Goal: Browse casually: Explore the website without a specific task or goal

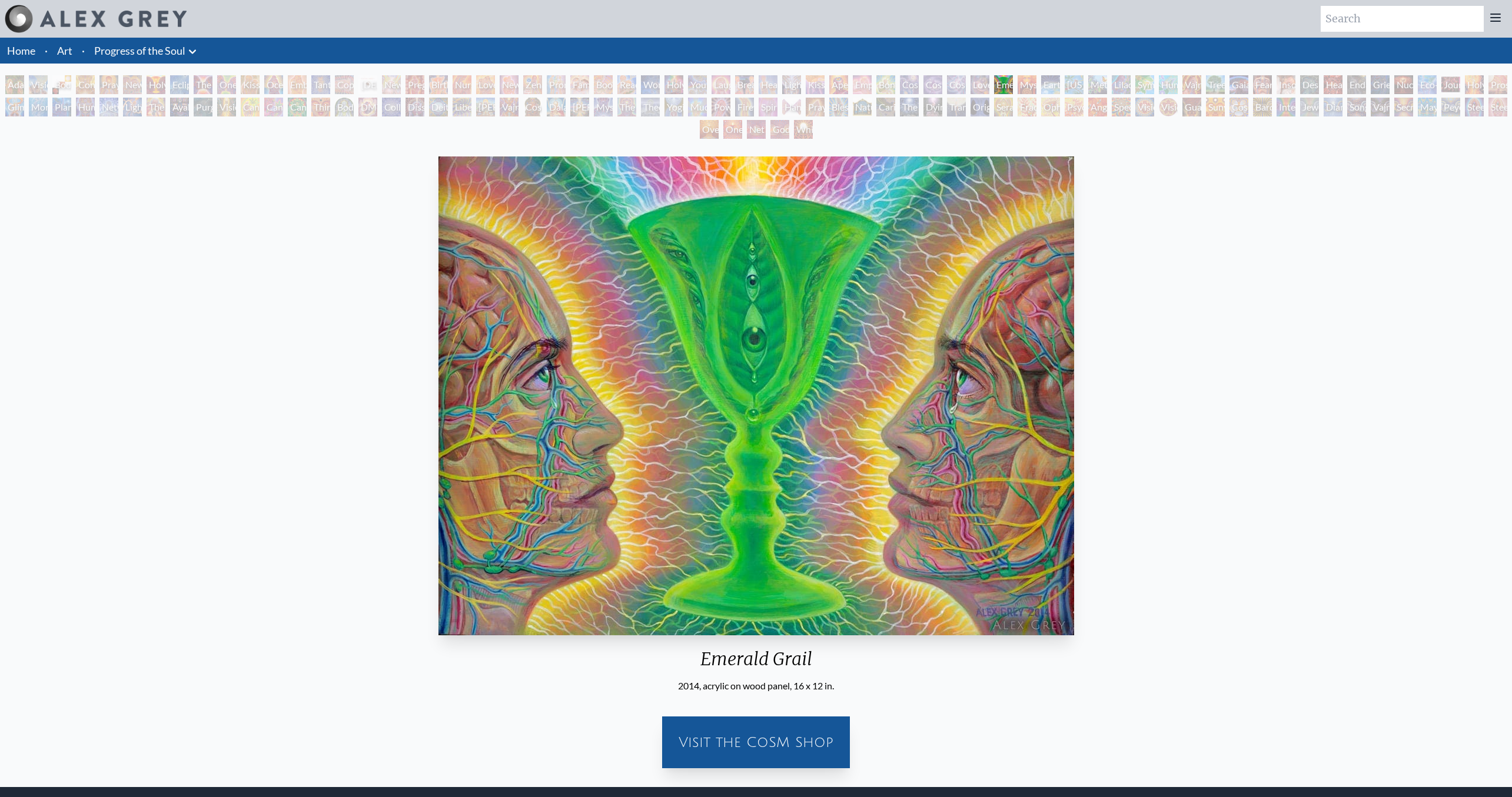
click at [915, 681] on div "2014, acrylic on wood panel, 16 x 12 in." at bounding box center [756, 686] width 645 height 14
click at [928, 669] on div "Emerald Grail" at bounding box center [756, 664] width 645 height 31
click at [957, 667] on div "Emerald Grail" at bounding box center [756, 664] width 645 height 31
click at [978, 676] on div "Emerald Grail" at bounding box center [756, 664] width 645 height 31
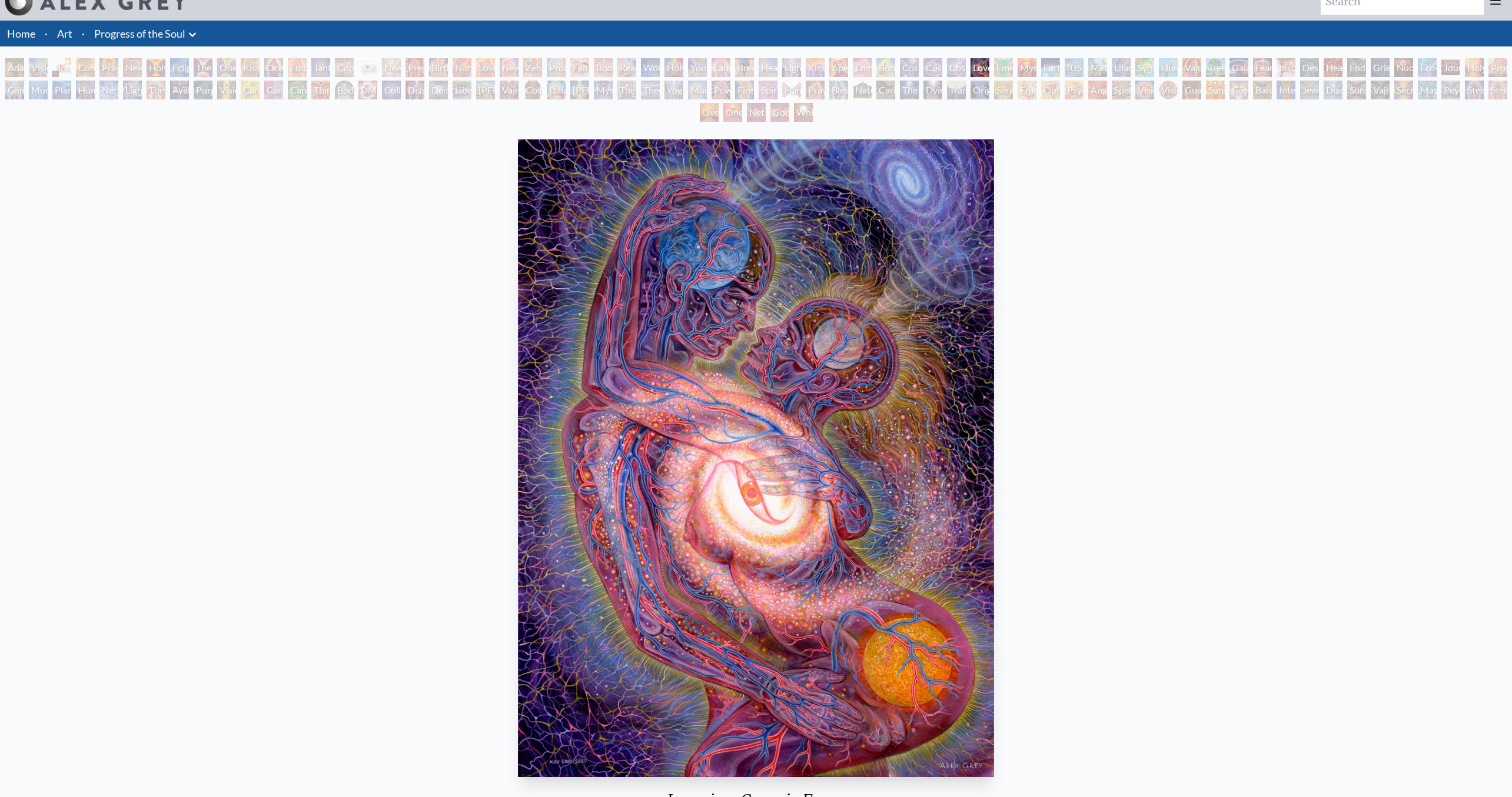
scroll to position [159, 0]
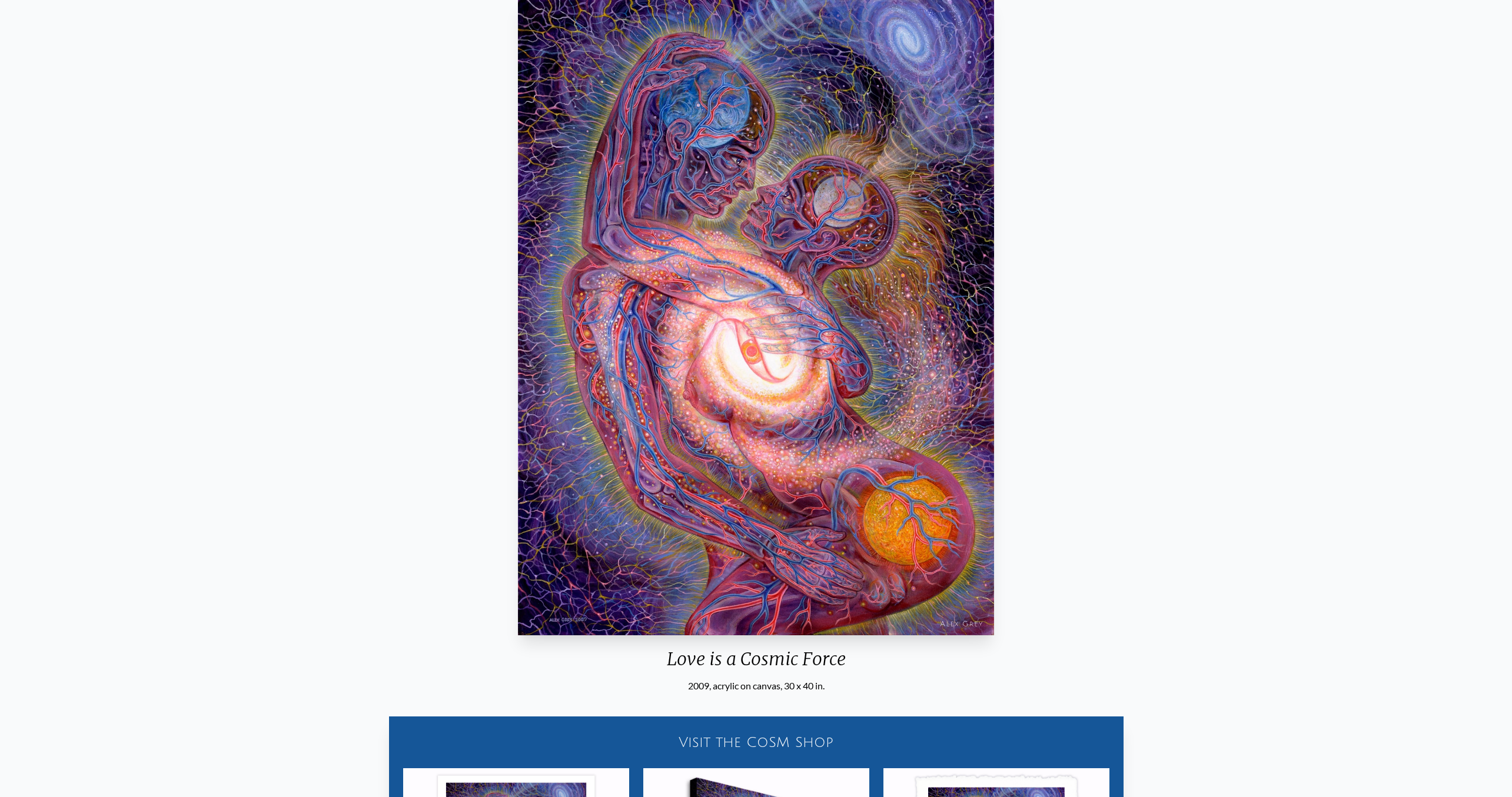
click at [998, 675] on div "Love is a Cosmic Force" at bounding box center [756, 664] width 485 height 31
click at [948, 670] on div "Love is a Cosmic Force" at bounding box center [756, 664] width 485 height 31
click at [923, 660] on div "Love is a Cosmic Force" at bounding box center [756, 664] width 485 height 31
click at [858, 670] on div "Love is a Cosmic Force" at bounding box center [756, 664] width 485 height 31
click at [905, 661] on div "Love is a Cosmic Force" at bounding box center [756, 664] width 485 height 31
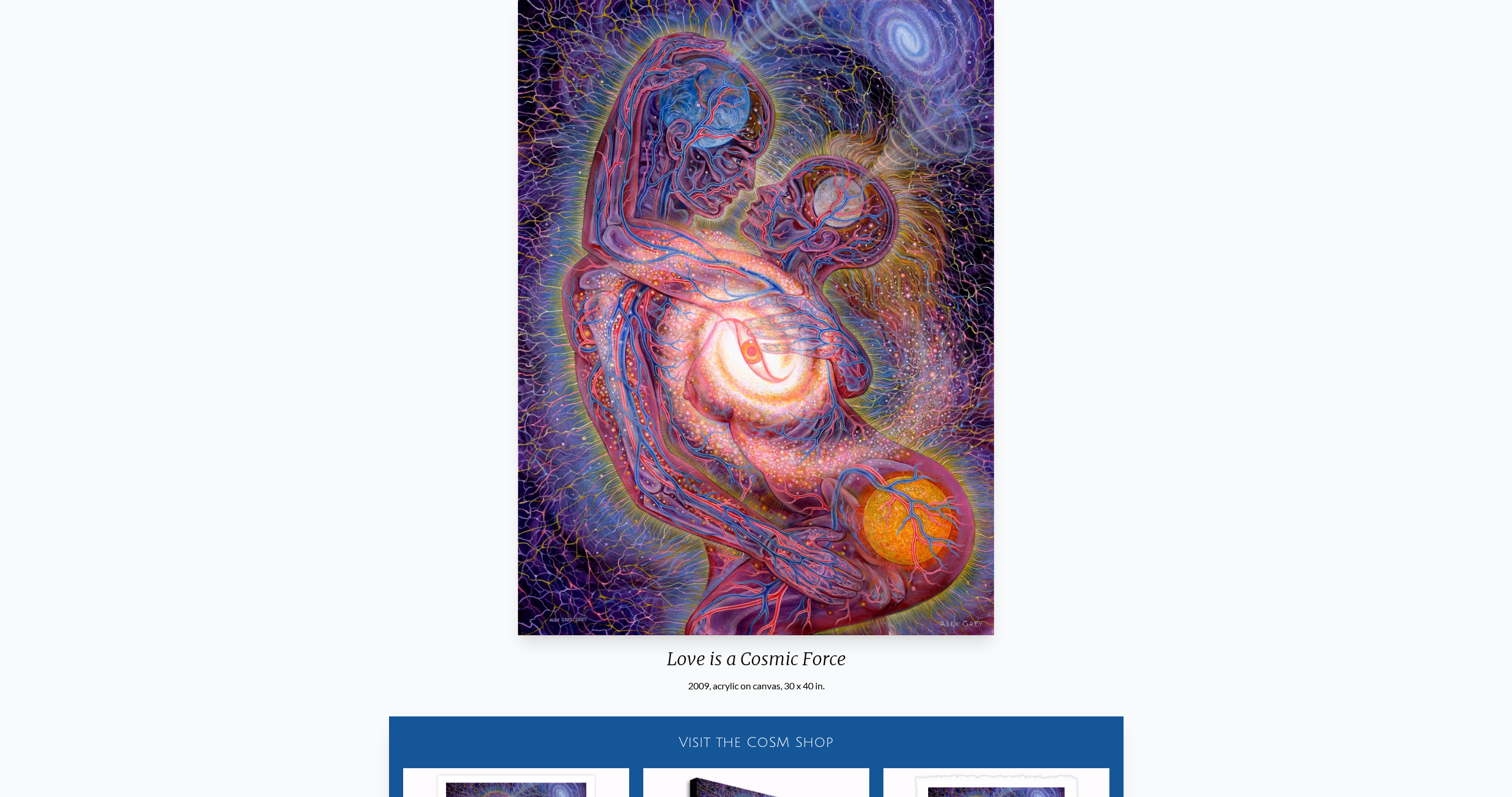
click at [879, 653] on div "Love is a Cosmic Force" at bounding box center [756, 664] width 485 height 31
click at [872, 659] on div "Love is a Cosmic Force" at bounding box center [756, 664] width 485 height 31
click at [902, 659] on div "Love is a Cosmic Force" at bounding box center [756, 664] width 485 height 31
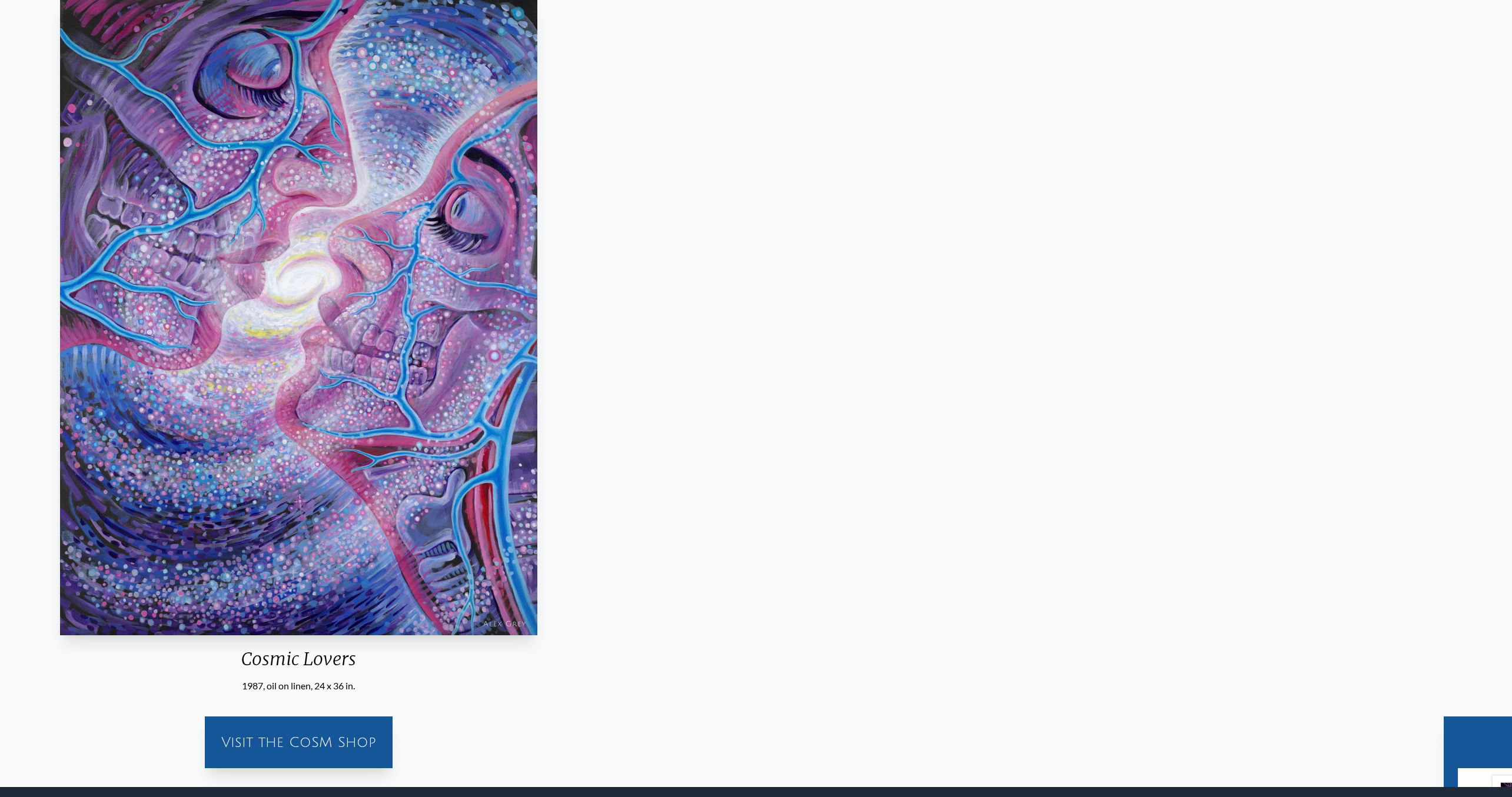
click at [479, 659] on div "Cosmic Lovers" at bounding box center [298, 664] width 487 height 31
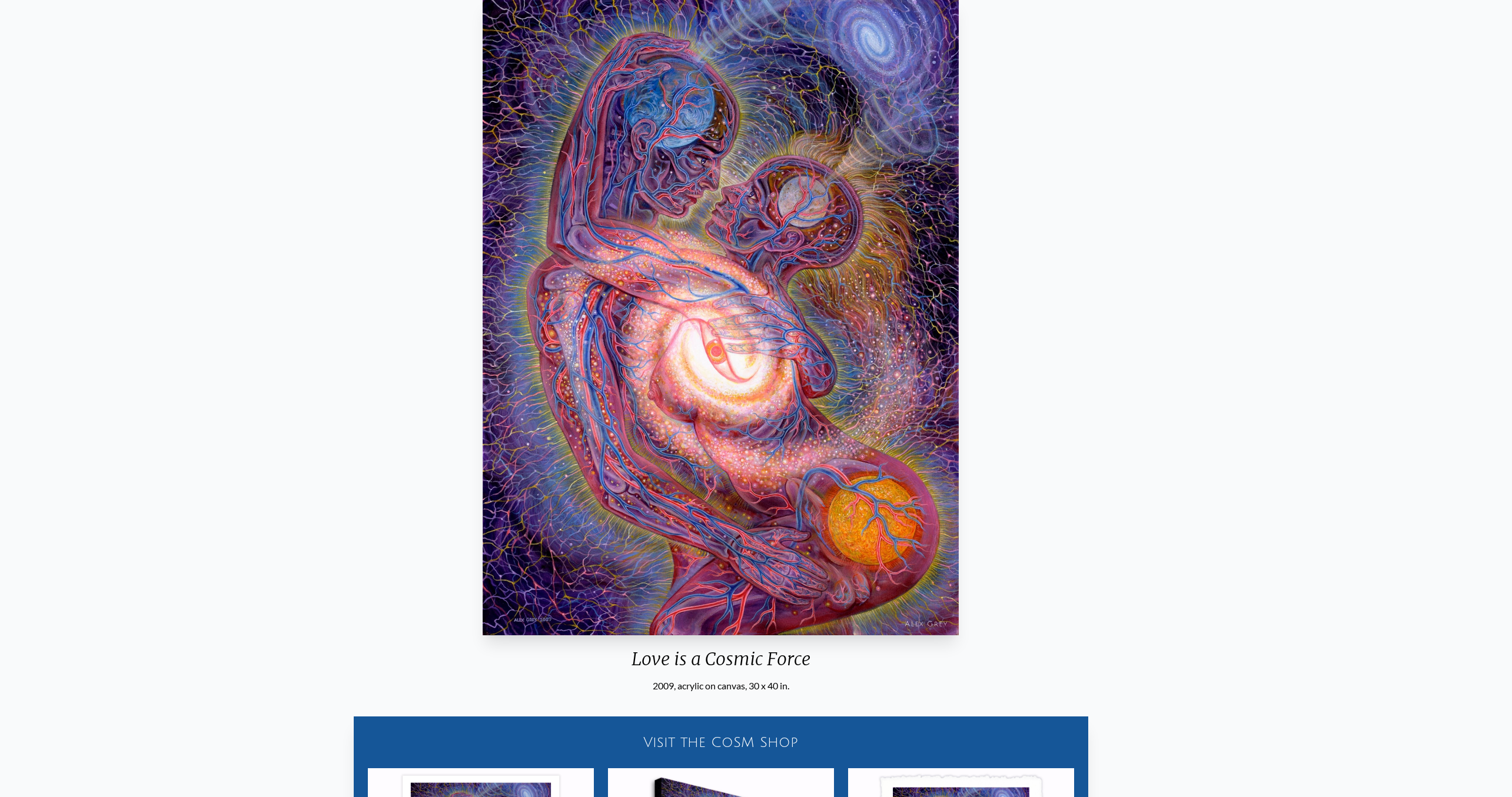
click at [482, 623] on img "42 / 133" at bounding box center [720, 316] width 476 height 637
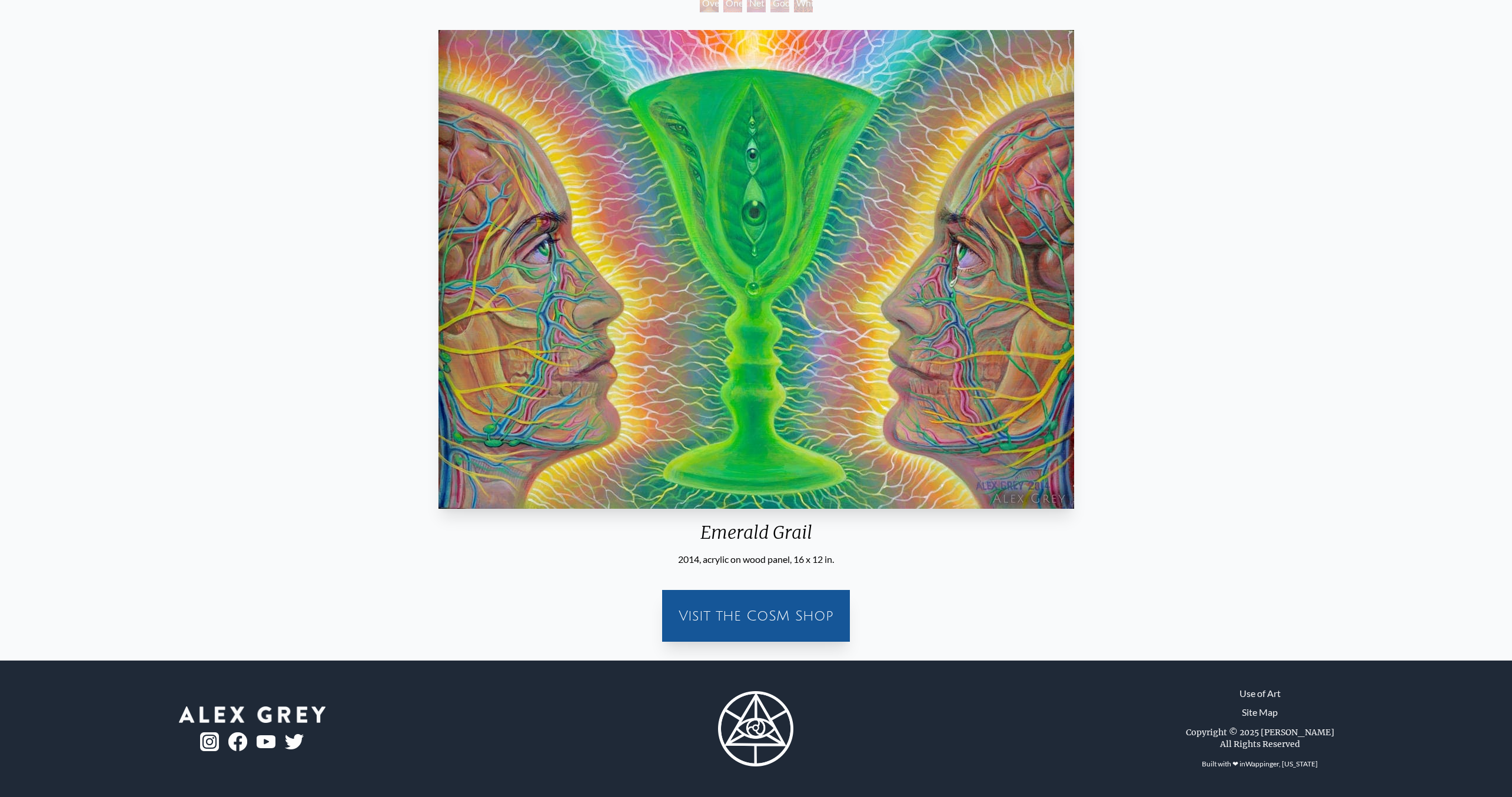
scroll to position [127, 0]
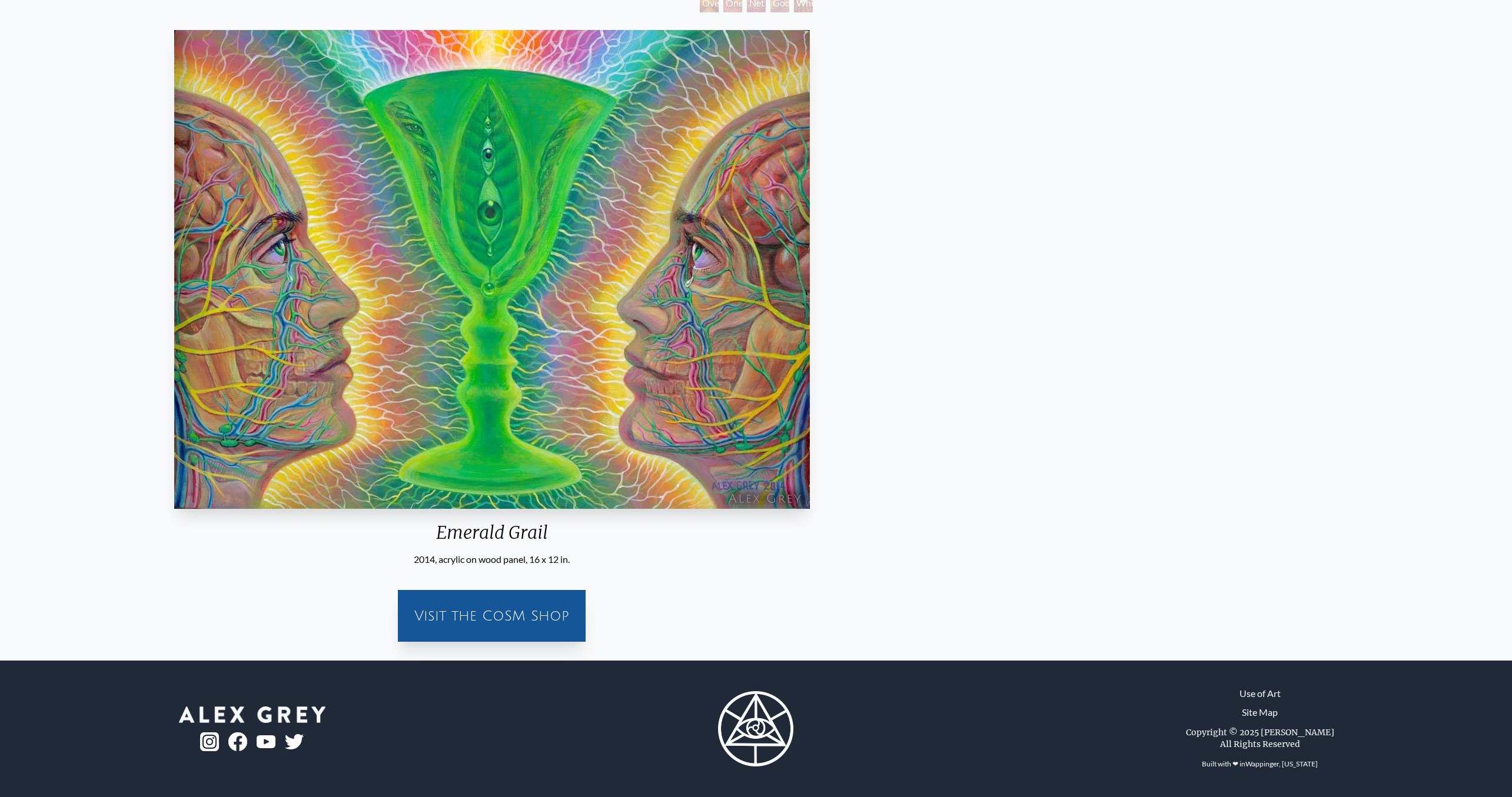
click at [226, 466] on img "43 / 133" at bounding box center [492, 270] width 635 height 479
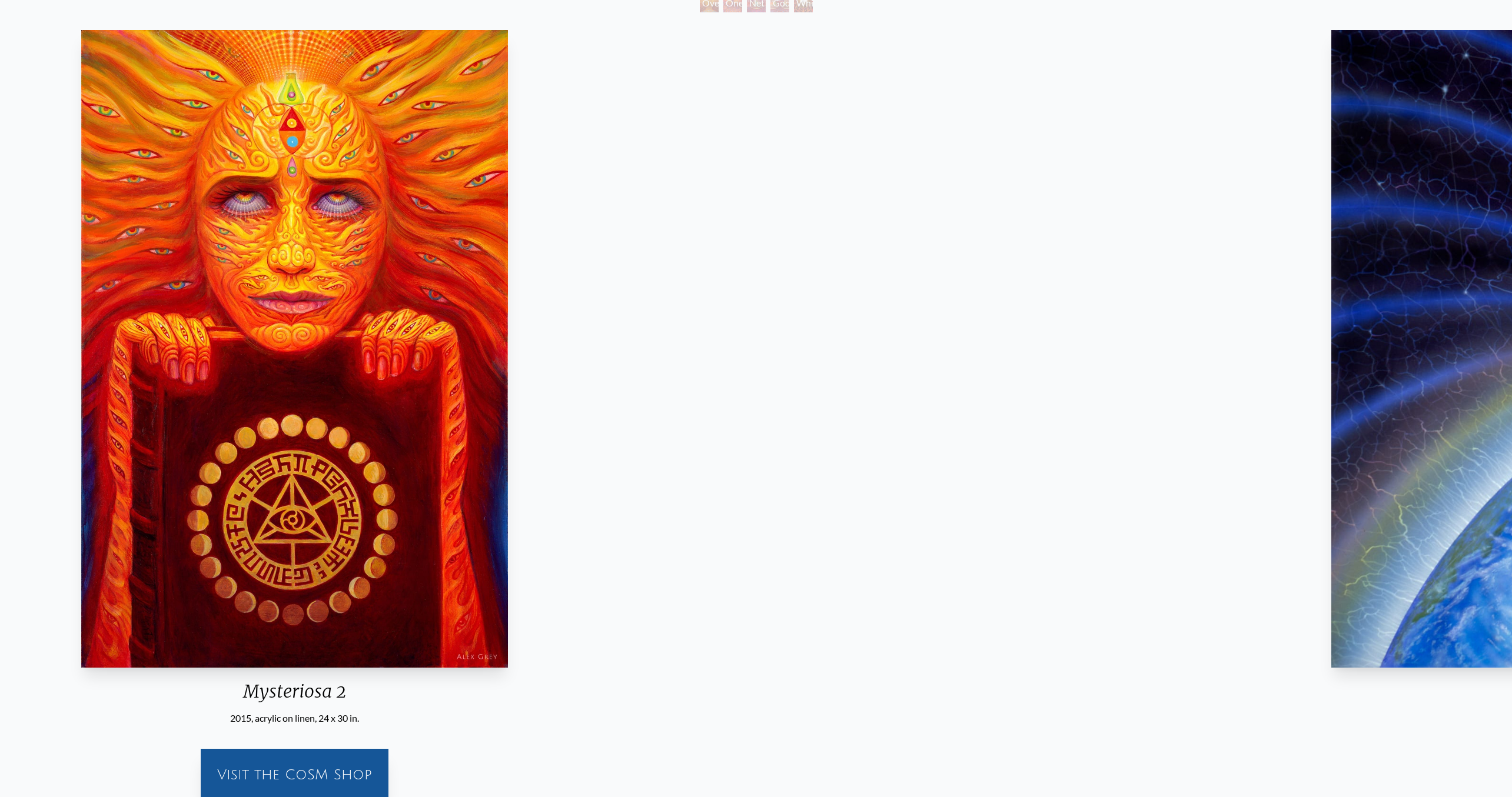
click at [85, 477] on img "44 / 133" at bounding box center [295, 349] width 427 height 637
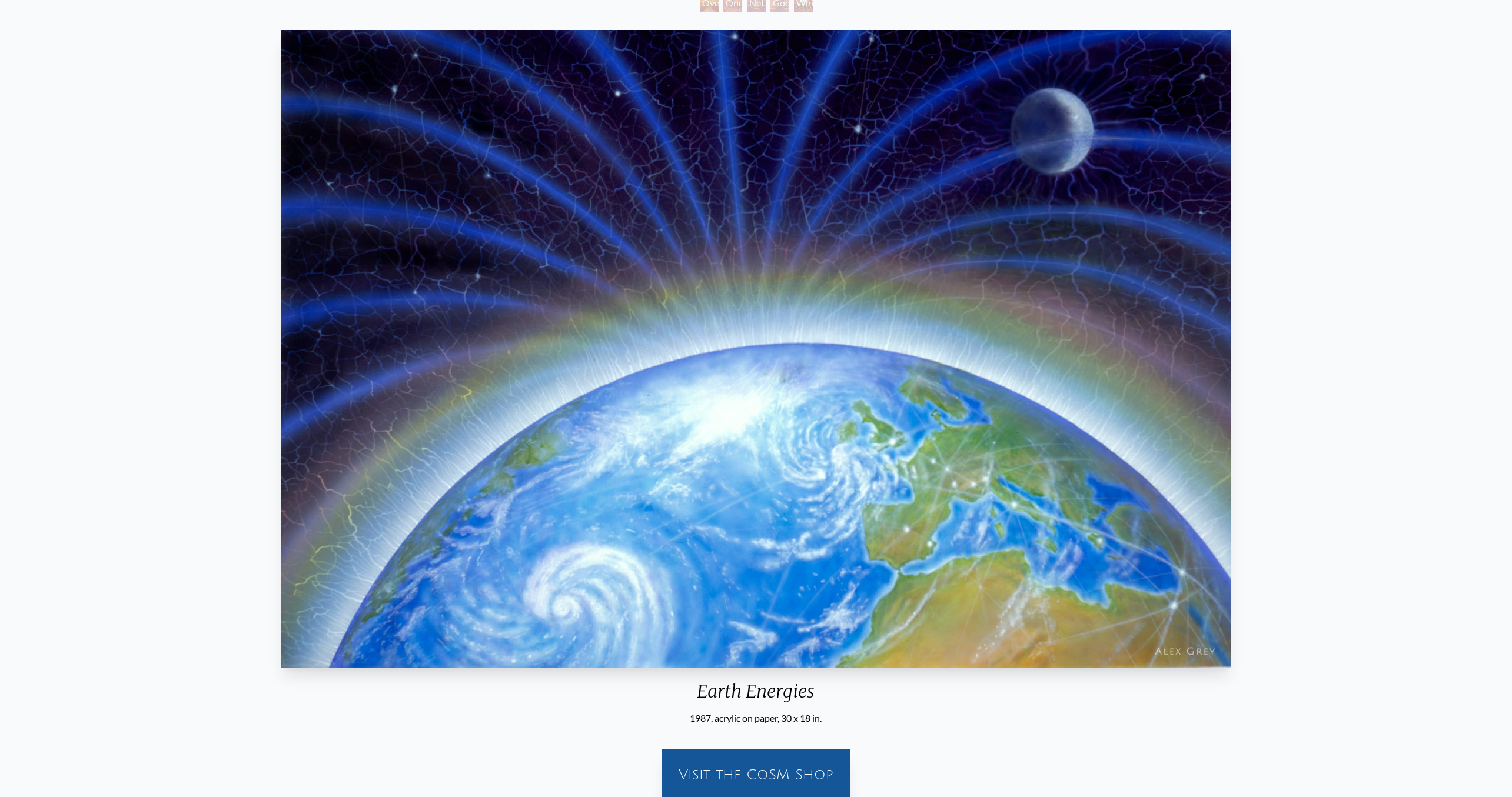
click at [0, 505] on html "Art Writings About" at bounding box center [756, 415] width 1512 height 1083
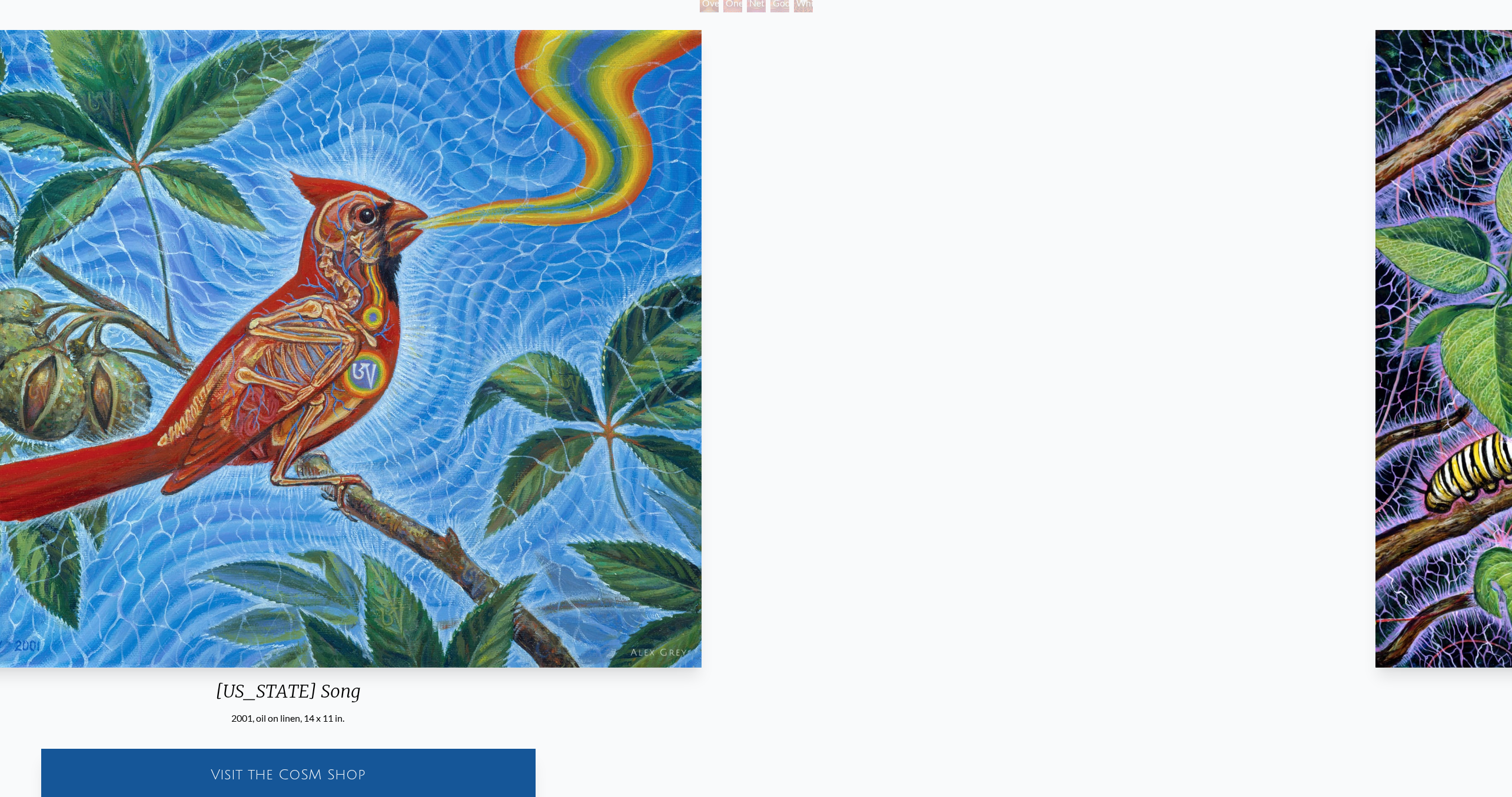
click at [52, 515] on img "46 / 133" at bounding box center [287, 349] width 826 height 637
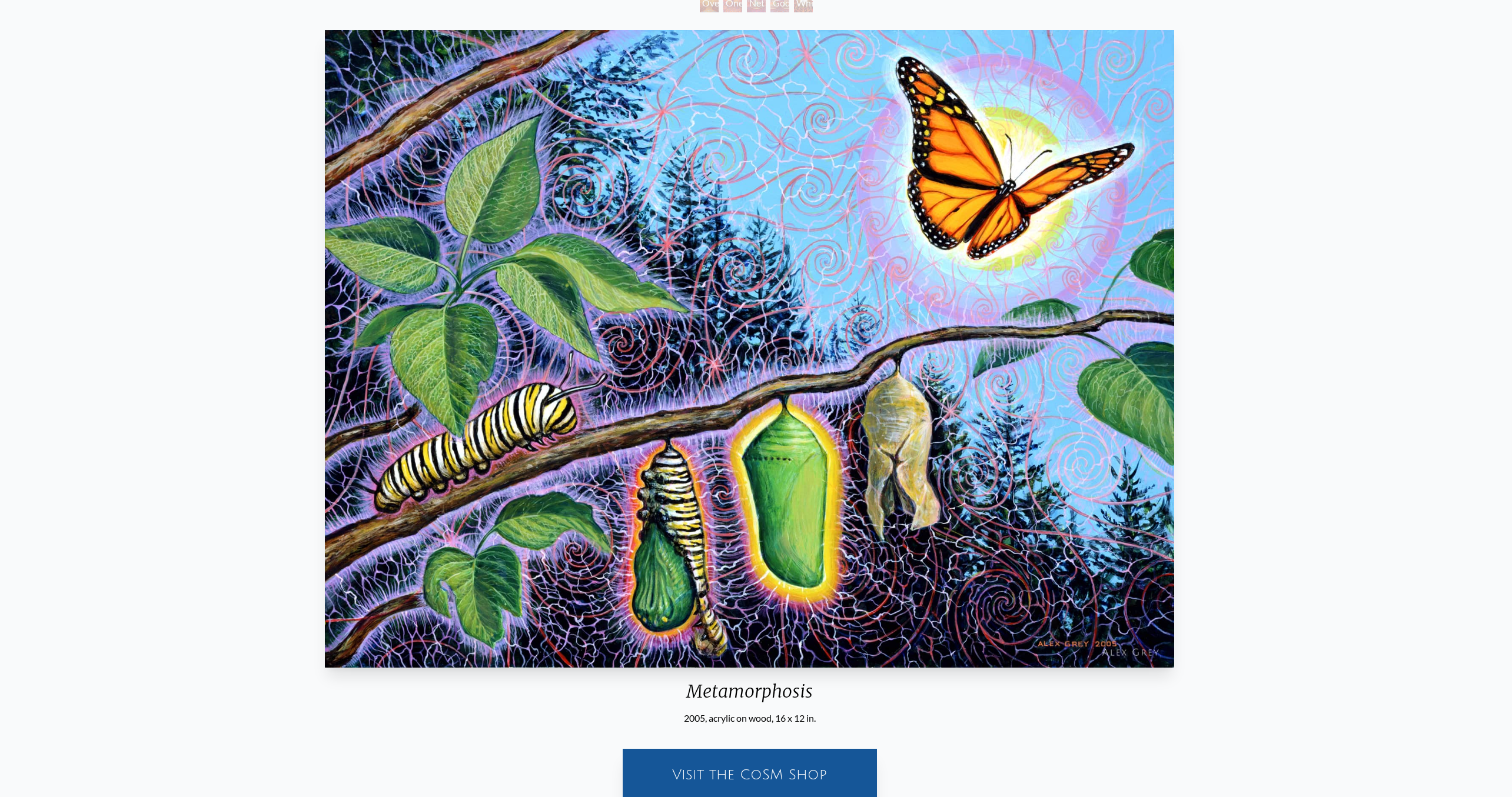
click at [325, 533] on img "47 / 133" at bounding box center [749, 349] width 849 height 637
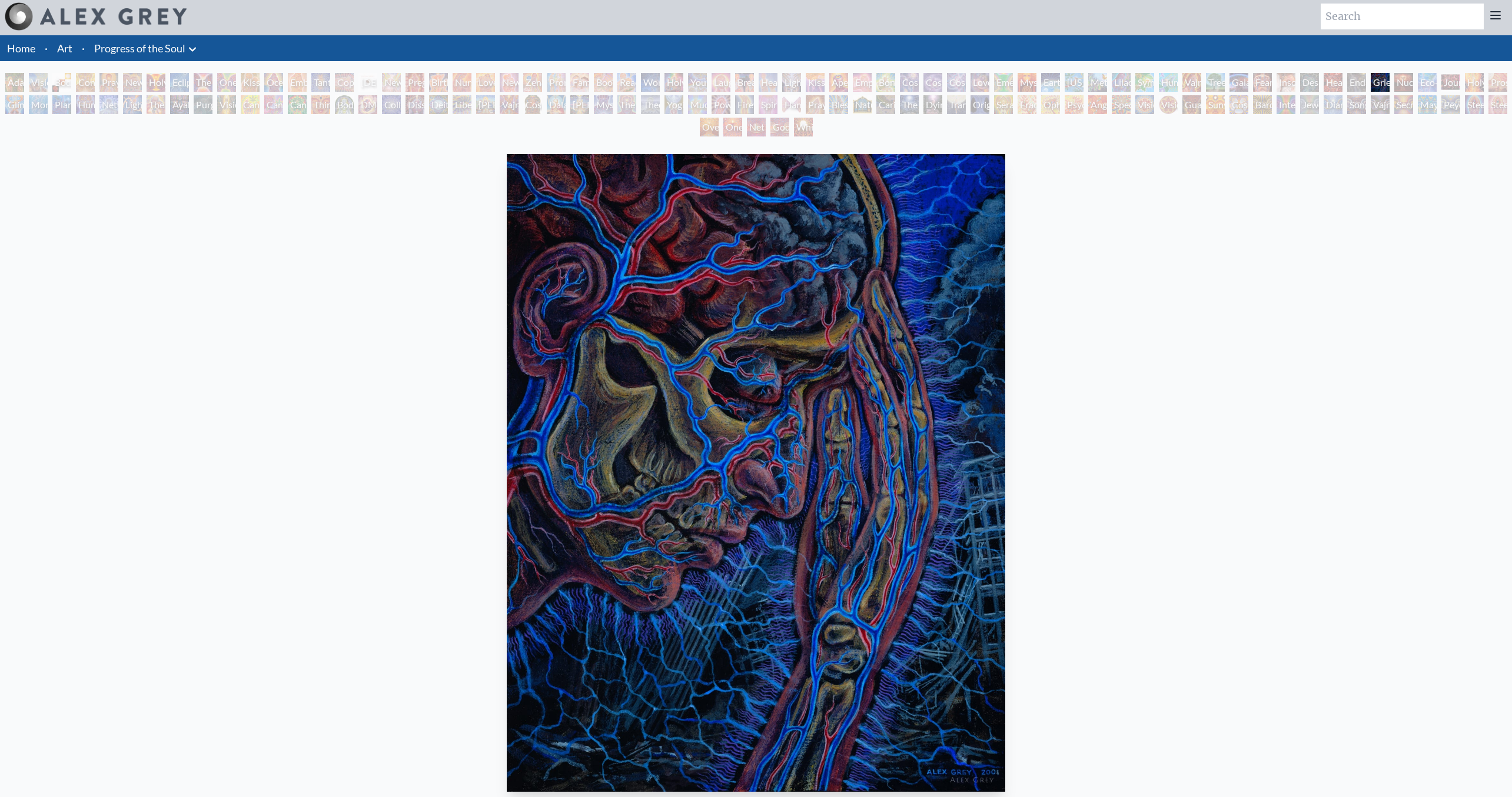
scroll to position [72, 0]
